Goal: Information Seeking & Learning: Learn about a topic

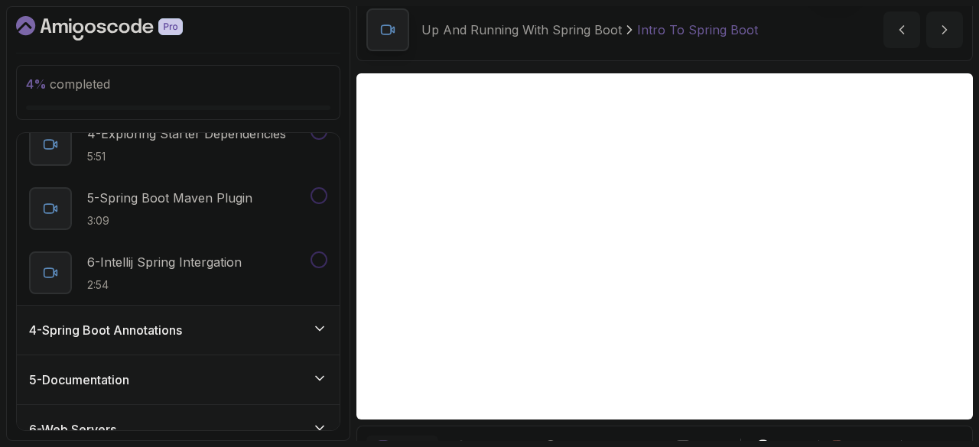
scroll to position [363, 0]
click at [187, 340] on div "4 - Spring Boot Annotations" at bounding box center [178, 329] width 323 height 49
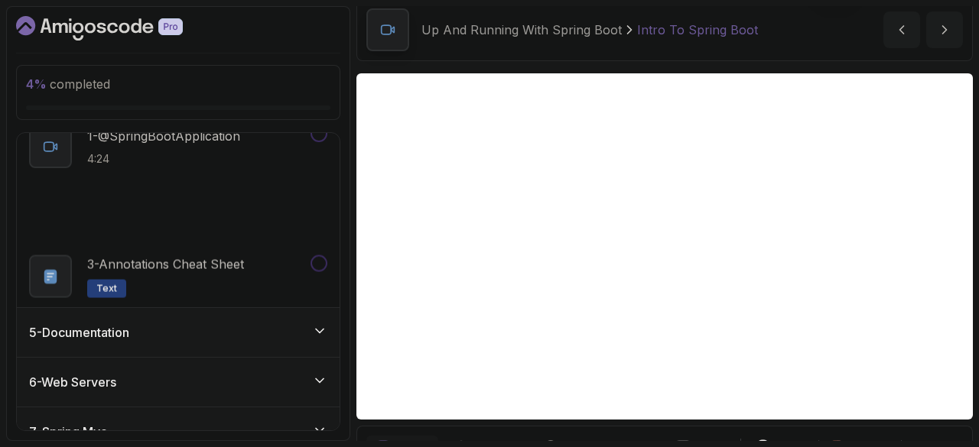
scroll to position [195, 0]
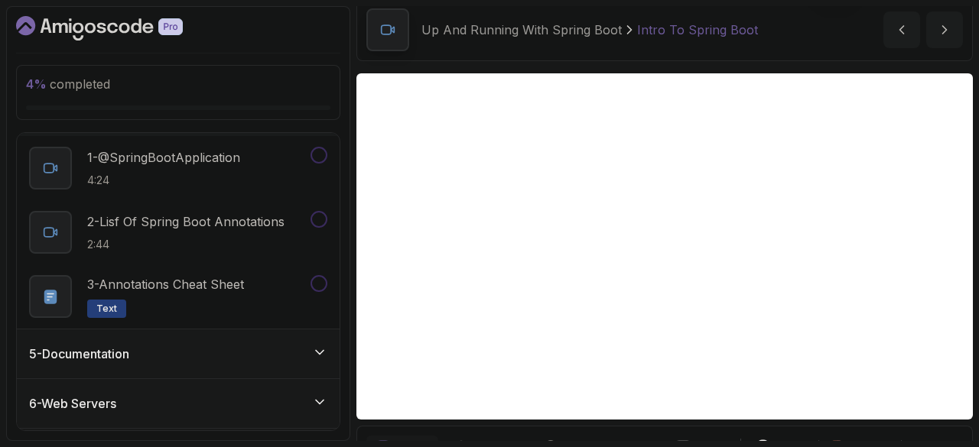
click at [187, 351] on div "5 - Documentation" at bounding box center [178, 354] width 298 height 18
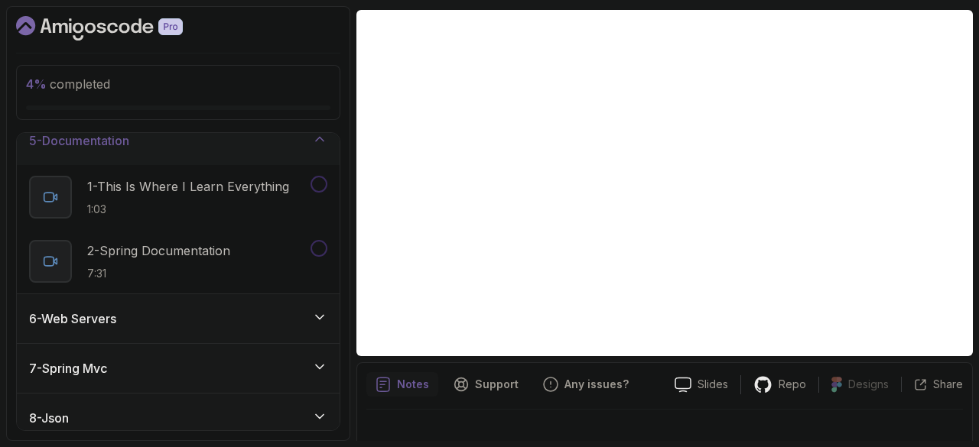
scroll to position [127, 0]
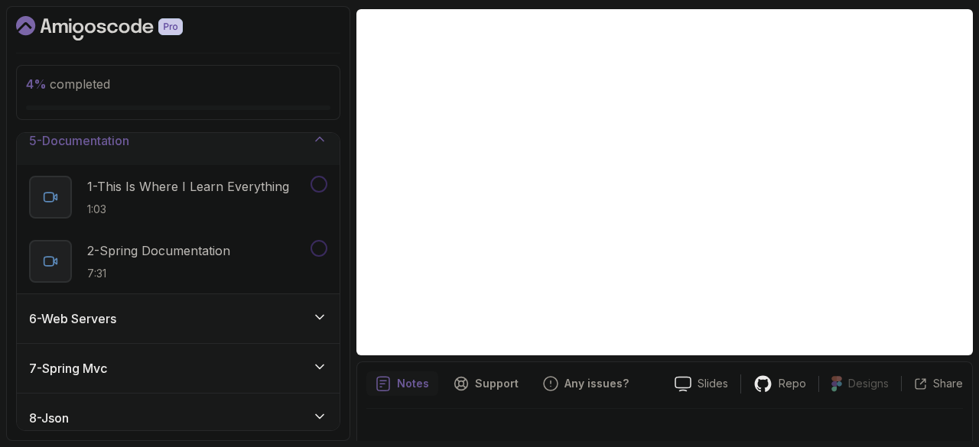
click at [103, 22] on icon "Dashboard" at bounding box center [99, 28] width 167 height 24
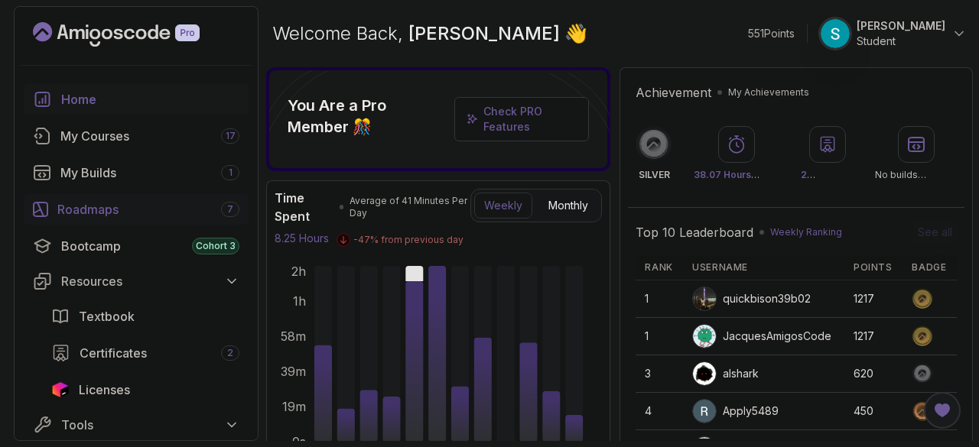
click at [63, 217] on div "Roadmaps 7" at bounding box center [148, 209] width 182 height 18
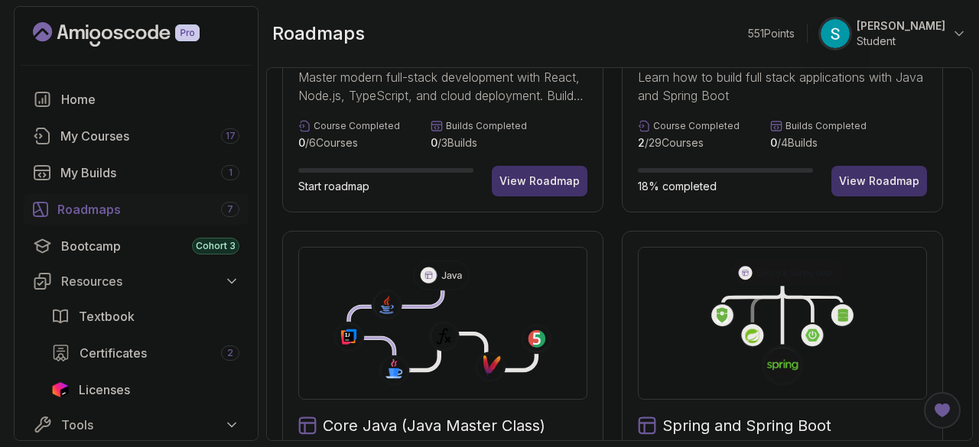
scroll to position [300, 0]
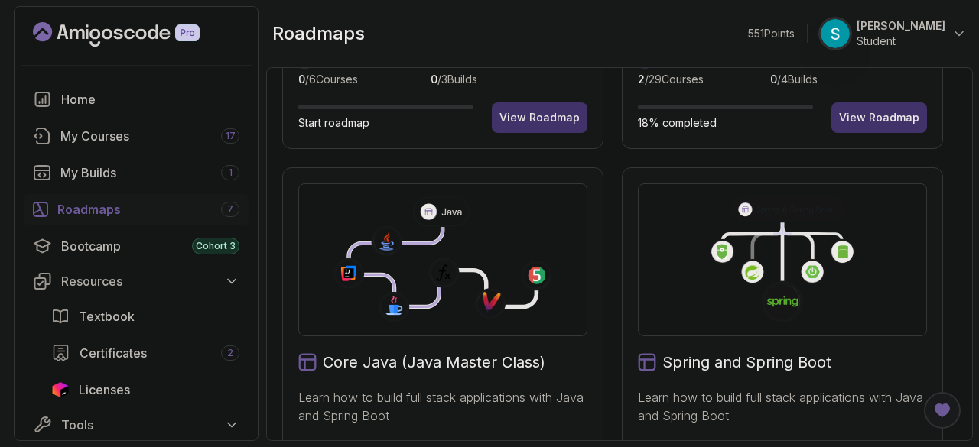
click at [370, 362] on h2 "Core Java (Java Master Class)" at bounding box center [434, 362] width 223 height 21
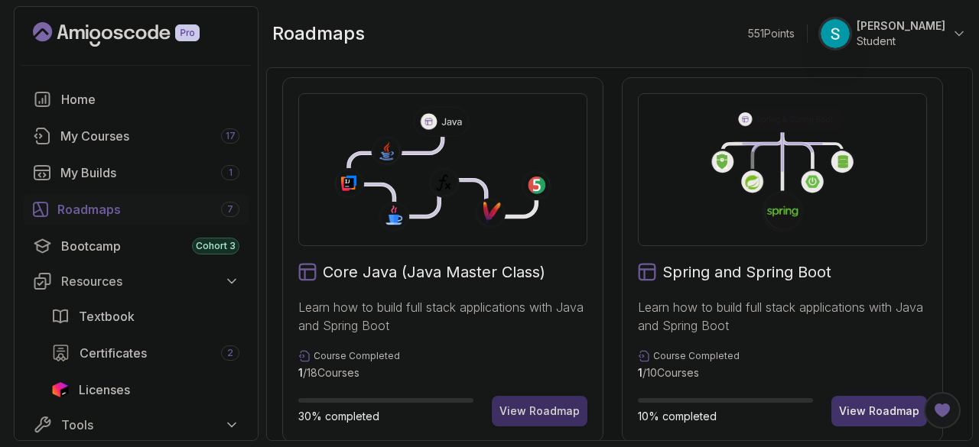
click at [522, 416] on div "View Roadmap" at bounding box center [539, 411] width 80 height 15
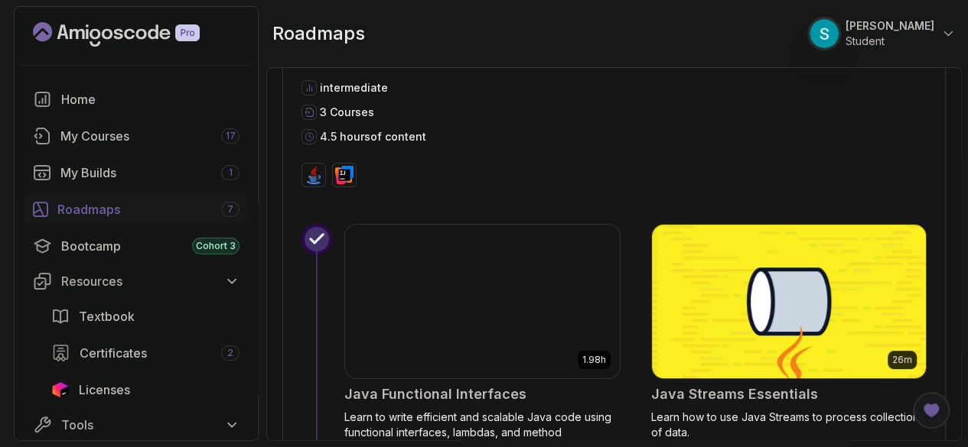
scroll to position [5709, 0]
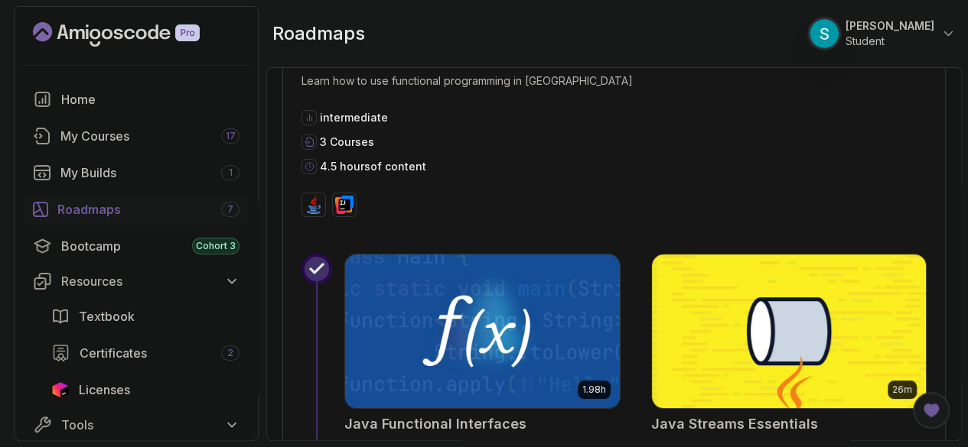
click at [457, 324] on img at bounding box center [482, 331] width 288 height 161
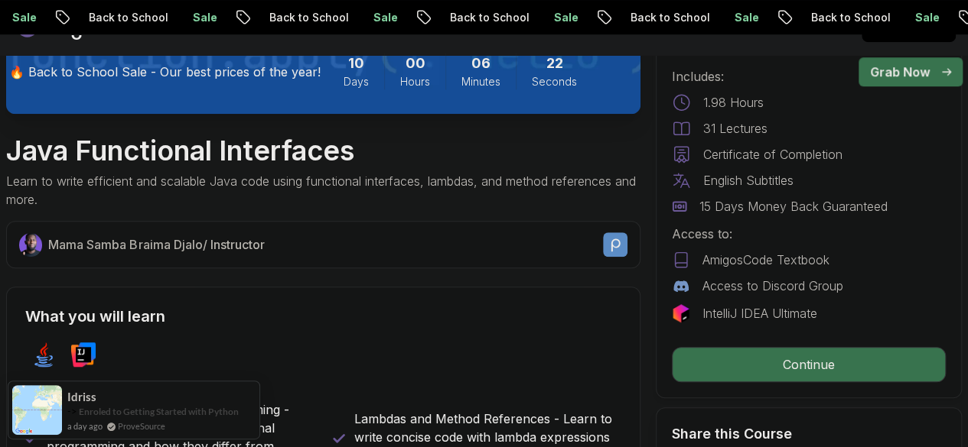
scroll to position [445, 0]
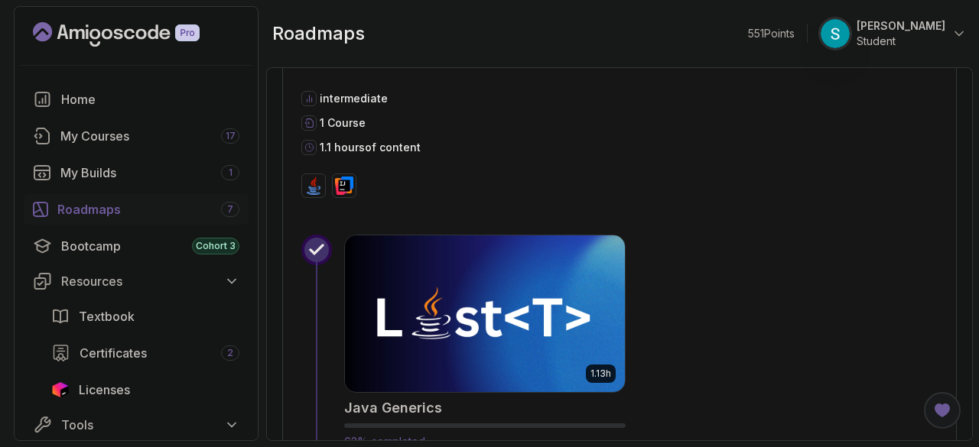
scroll to position [5154, 0]
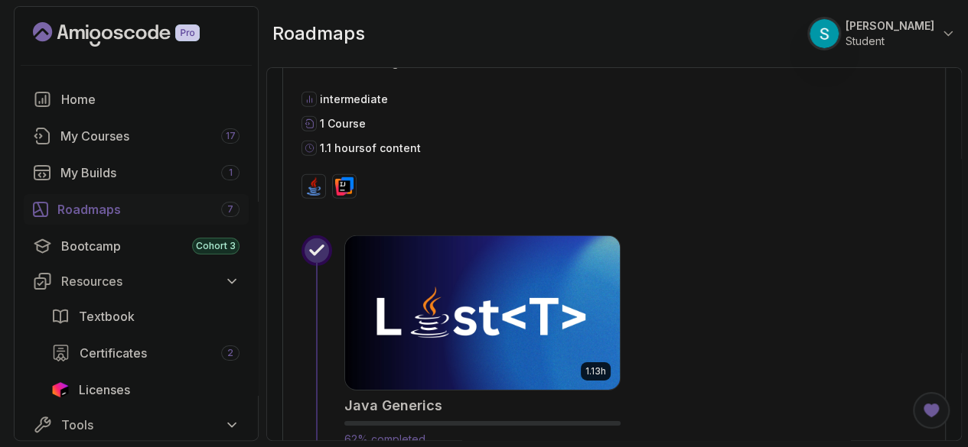
click at [495, 318] on img at bounding box center [482, 313] width 288 height 161
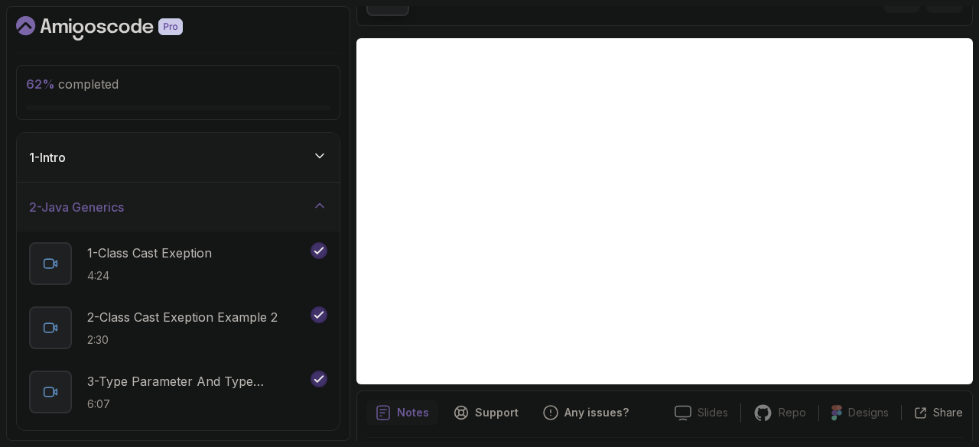
scroll to position [98, 0]
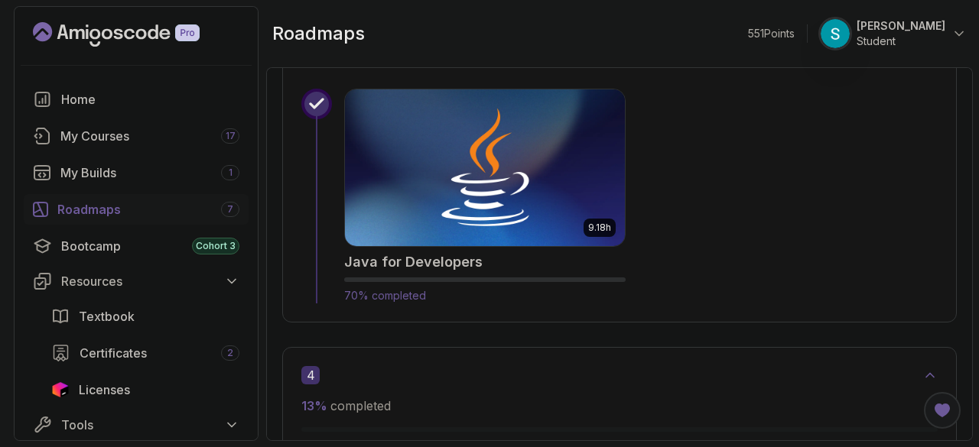
scroll to position [1864, 0]
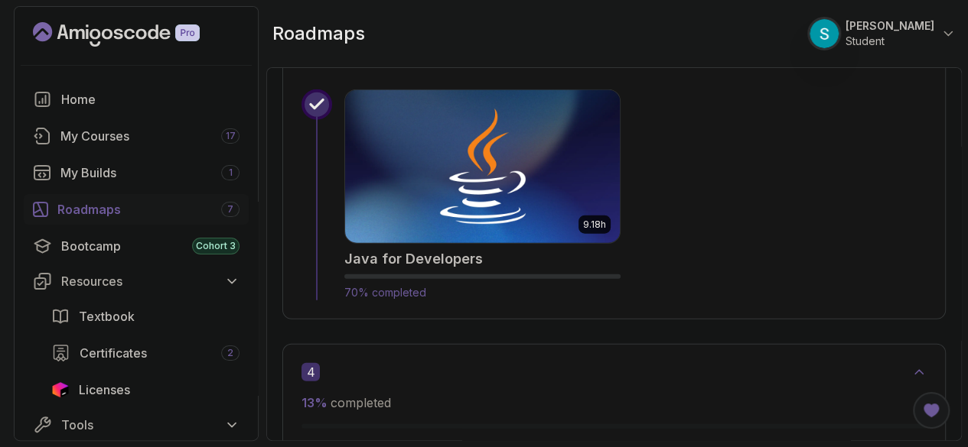
click at [452, 227] on img at bounding box center [482, 166] width 288 height 161
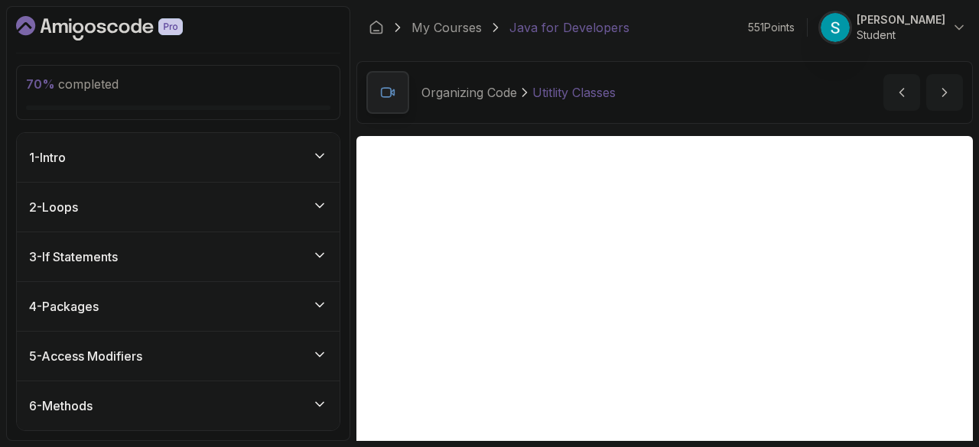
click at [155, 314] on div "4 - Packages" at bounding box center [178, 306] width 323 height 49
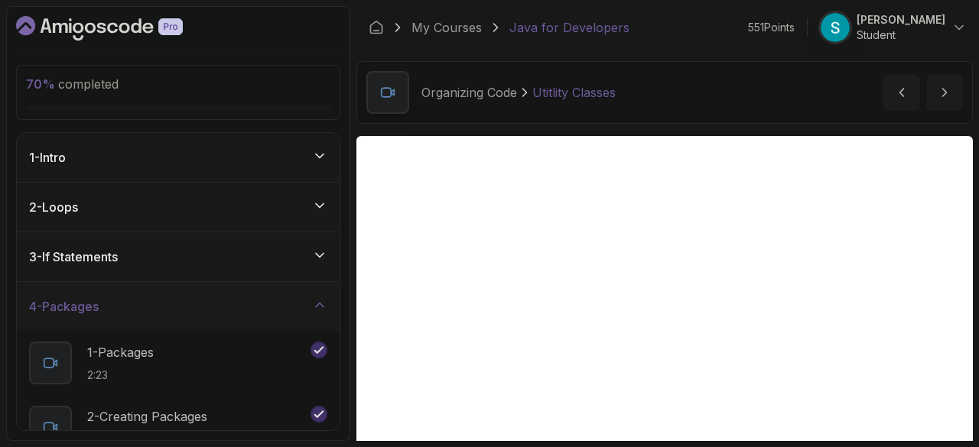
click at [188, 229] on div "2 - Loops" at bounding box center [178, 207] width 323 height 49
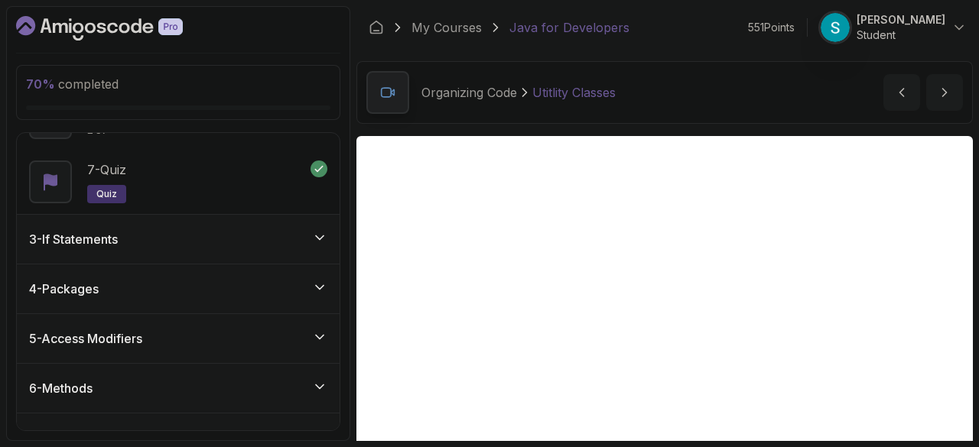
scroll to position [414, 0]
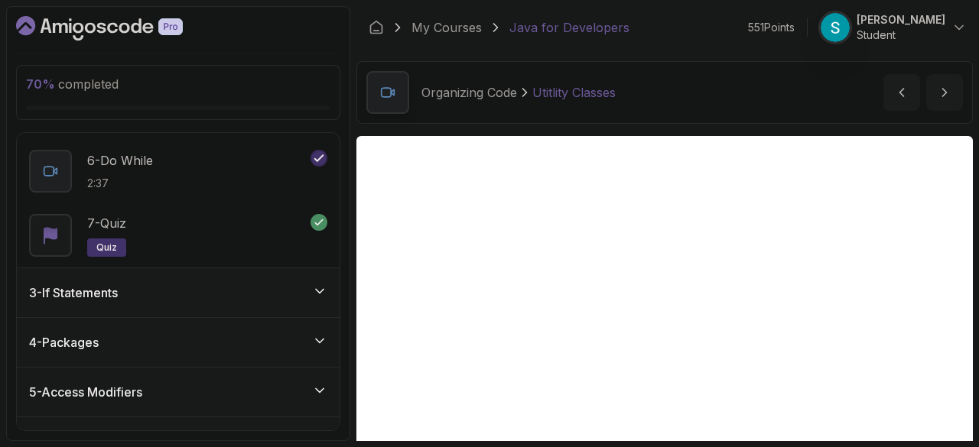
click at [153, 287] on div "3 - If Statements" at bounding box center [178, 293] width 298 height 18
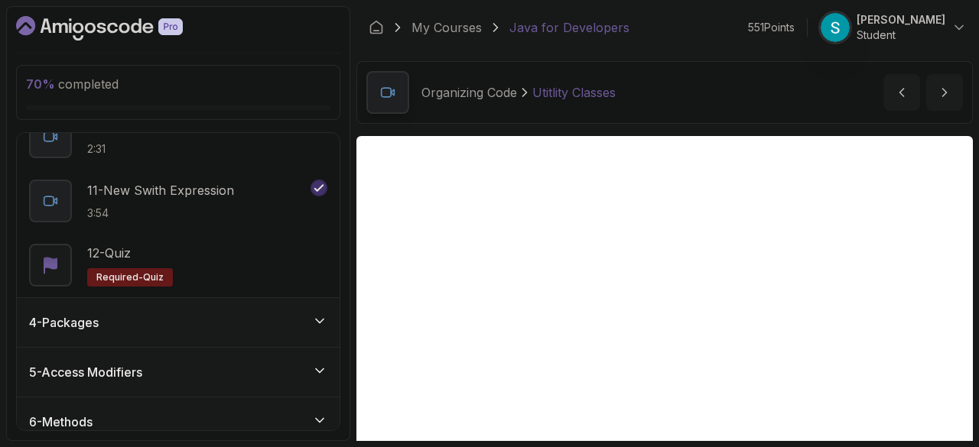
scroll to position [809, 0]
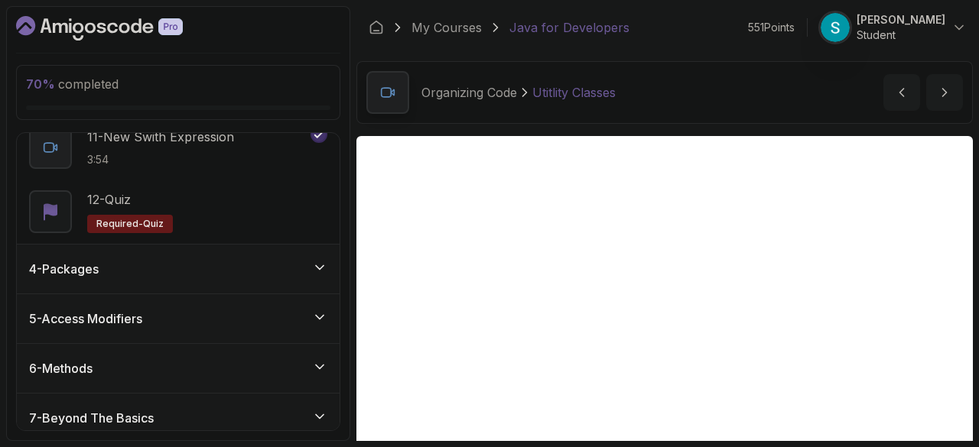
click at [148, 294] on div "5 - Access Modifiers" at bounding box center [178, 318] width 323 height 49
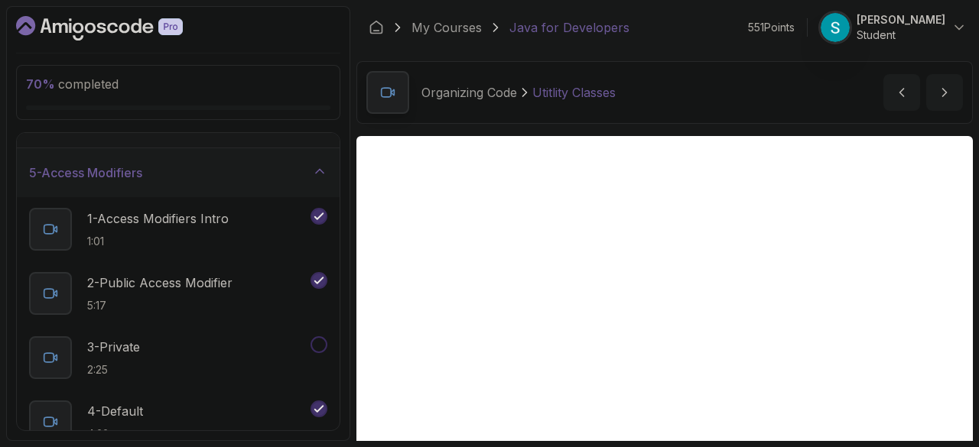
scroll to position [182, 0]
click at [180, 211] on p "1 - Access Modifiers Intro" at bounding box center [158, 220] width 142 height 18
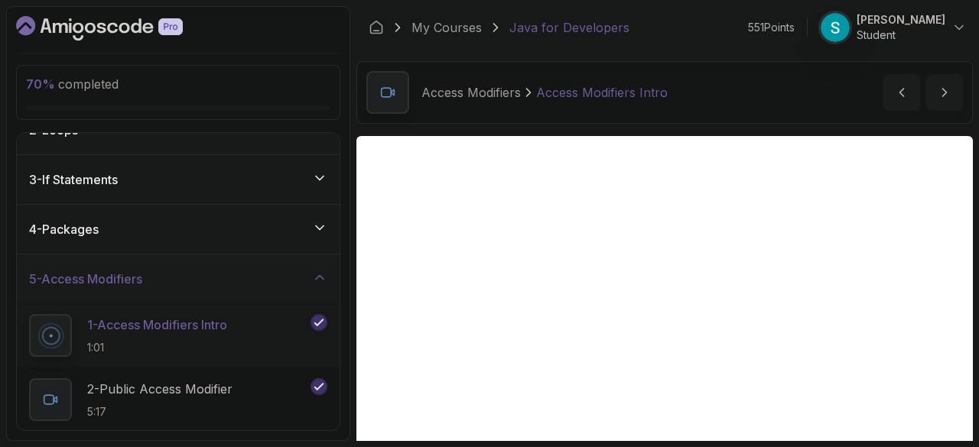
scroll to position [47, 0]
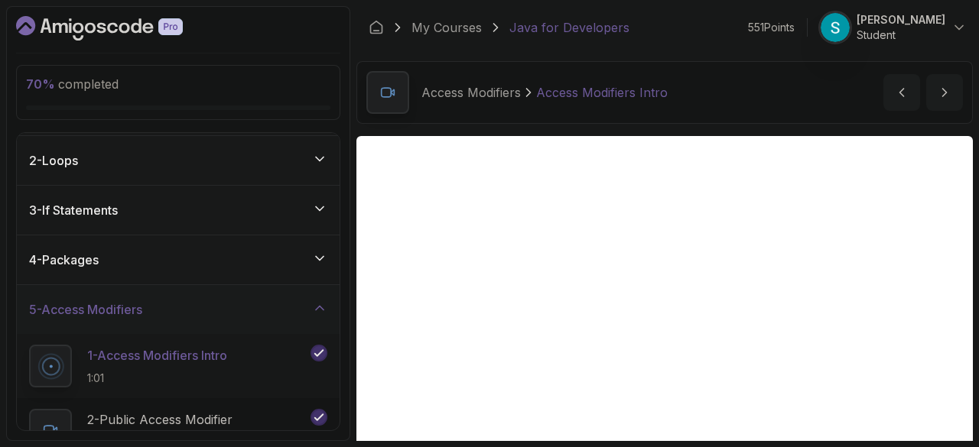
click at [177, 212] on div "3 - If Statements" at bounding box center [178, 210] width 298 height 18
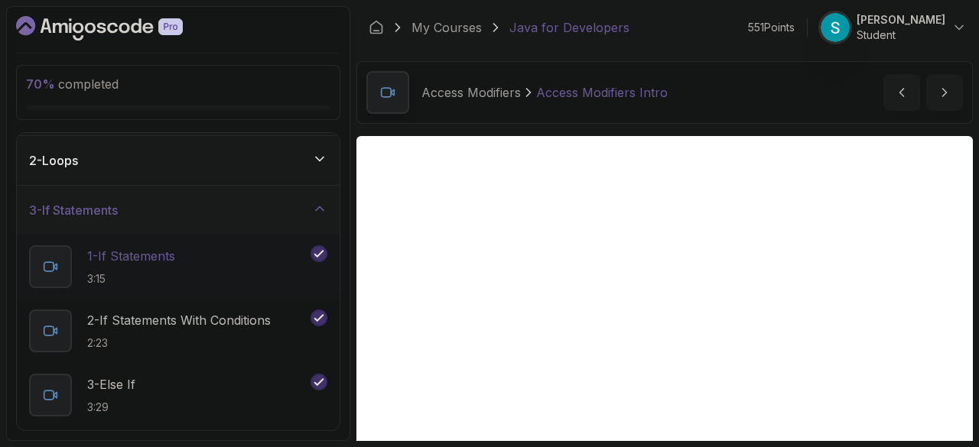
click at [161, 250] on p "1 - If Statements" at bounding box center [131, 256] width 88 height 18
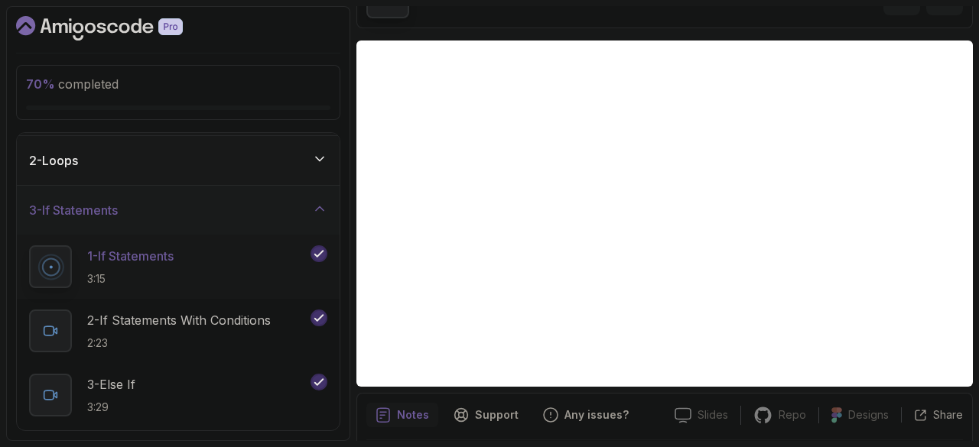
scroll to position [147, 0]
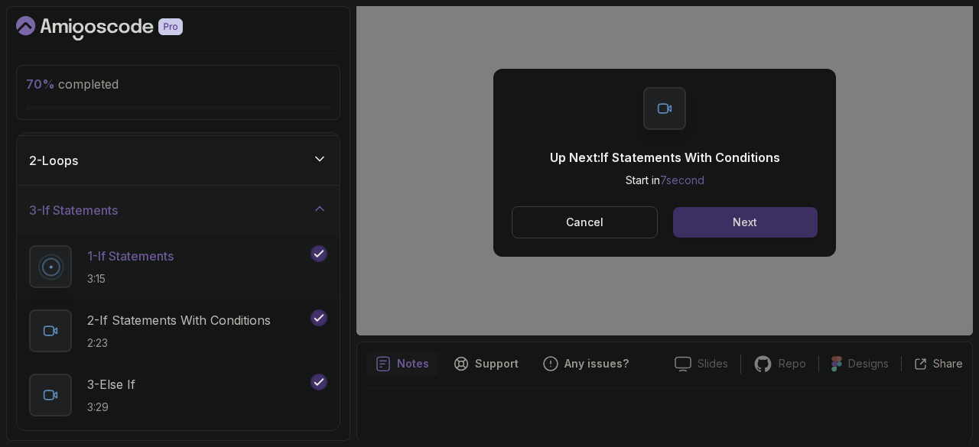
click at [737, 225] on div "Next" at bounding box center [745, 222] width 24 height 15
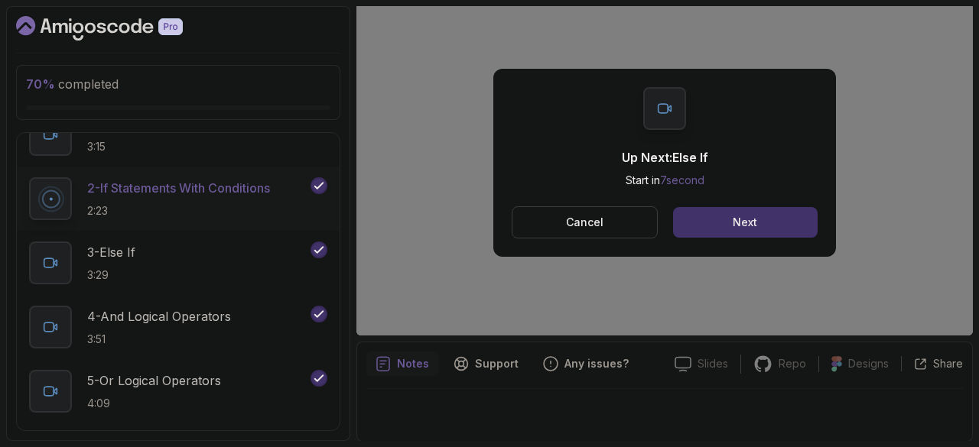
scroll to position [180, 0]
click at [179, 331] on p "3:51" at bounding box center [159, 338] width 144 height 15
